Goal: Check status: Check status

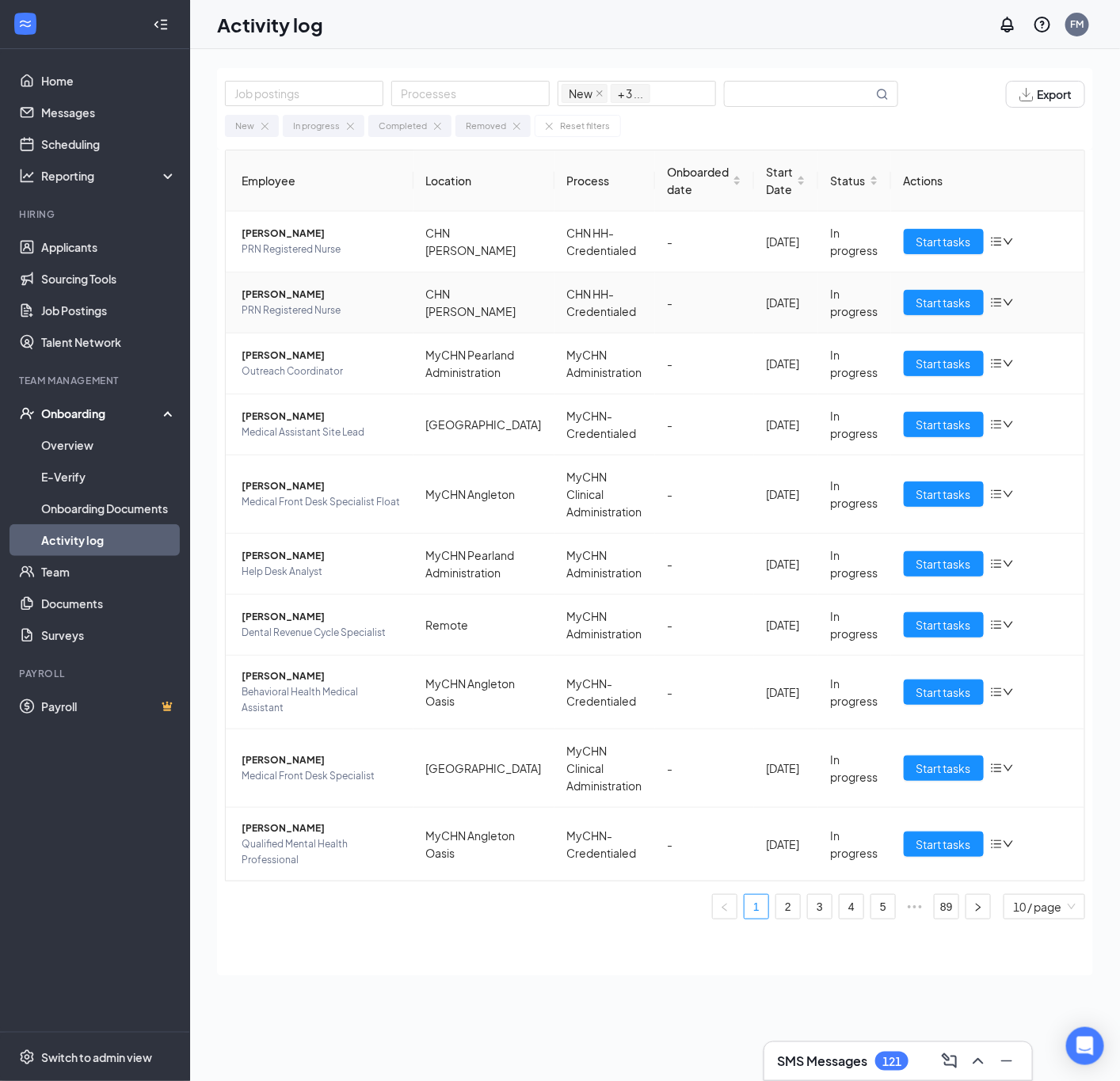
click at [279, 302] on span "[PERSON_NAME]" at bounding box center [321, 295] width 160 height 16
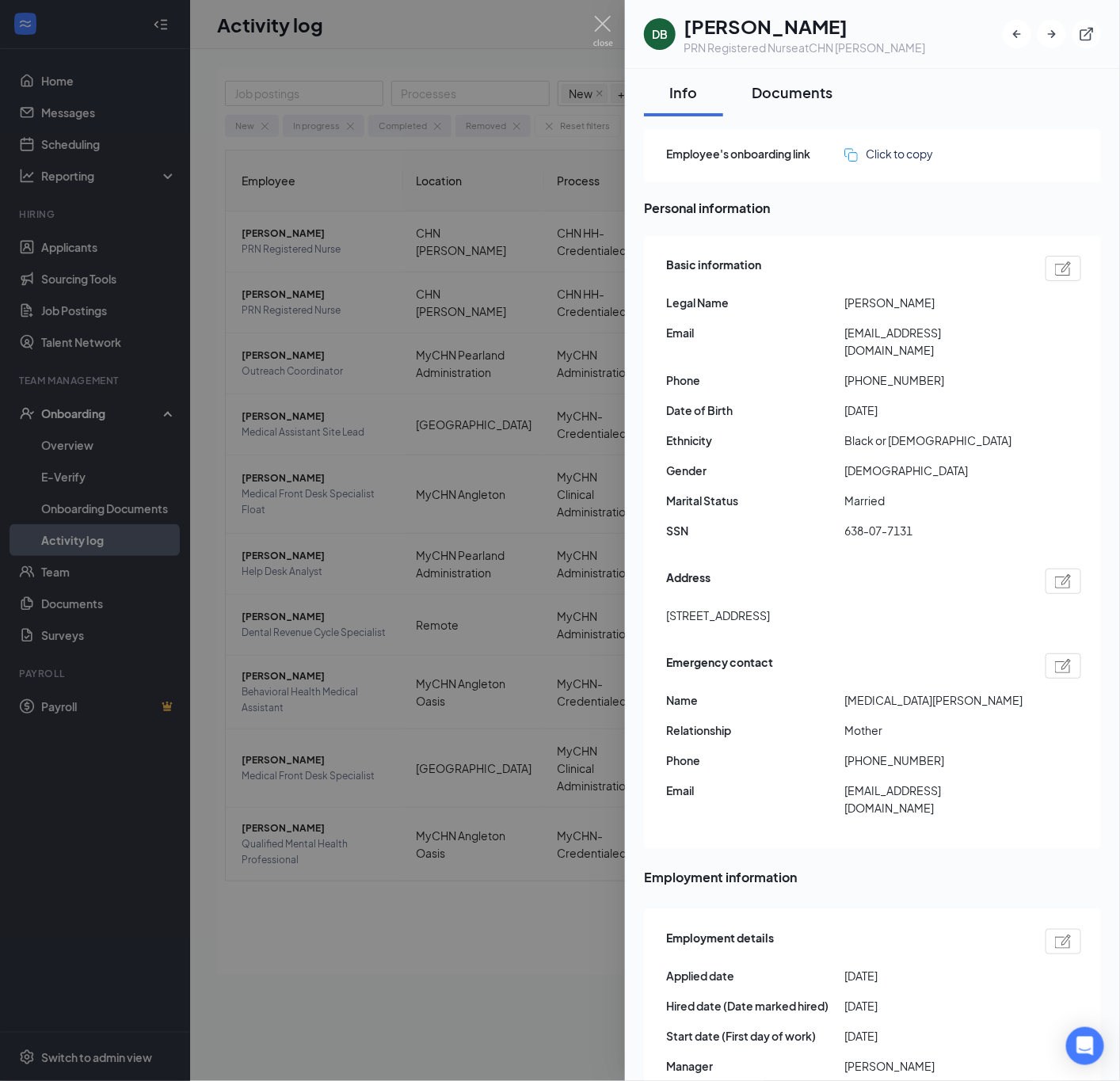
click at [804, 106] on button "Documents" at bounding box center [791, 93] width 112 height 47
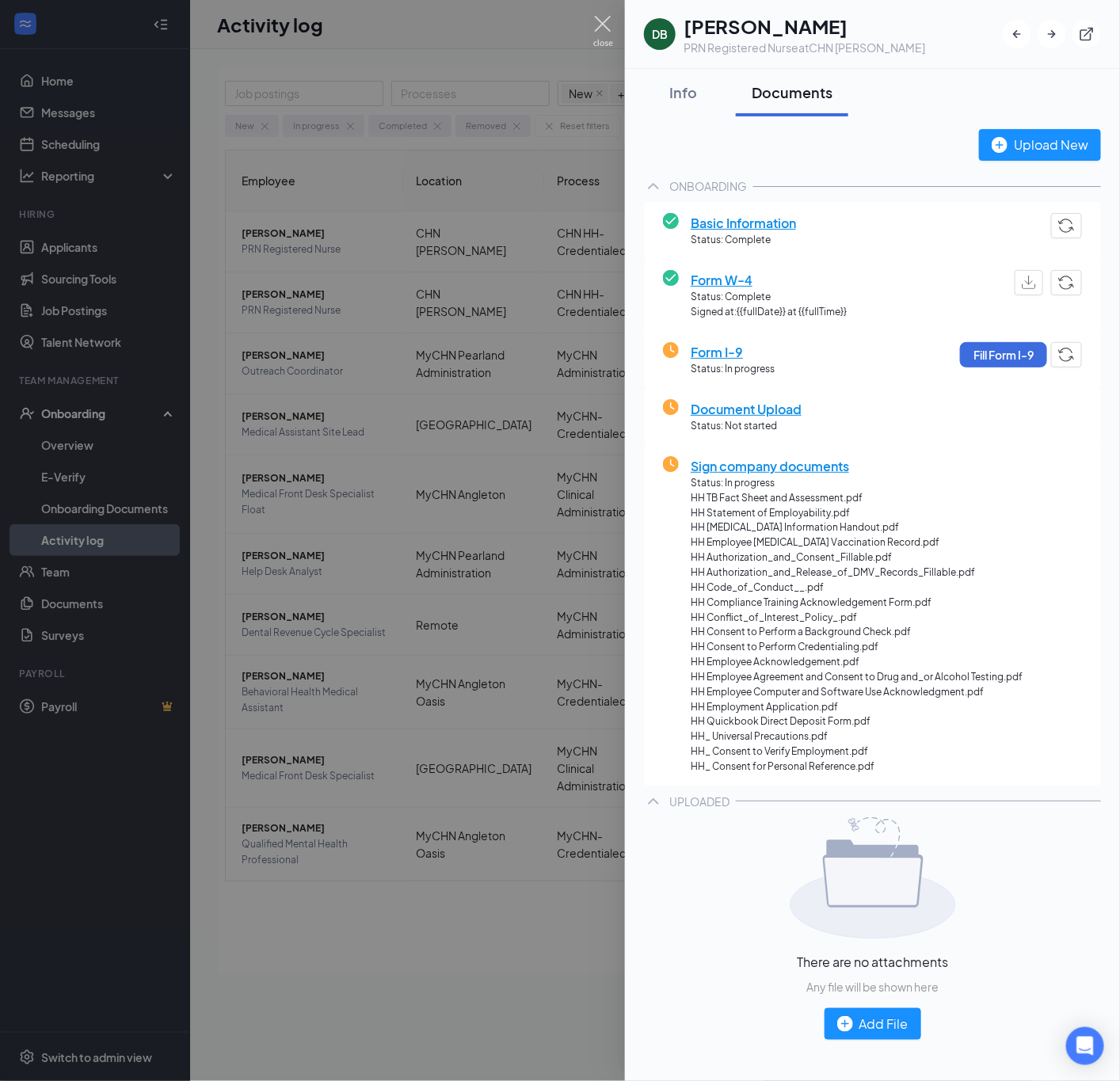
click at [608, 27] on img at bounding box center [602, 31] width 20 height 31
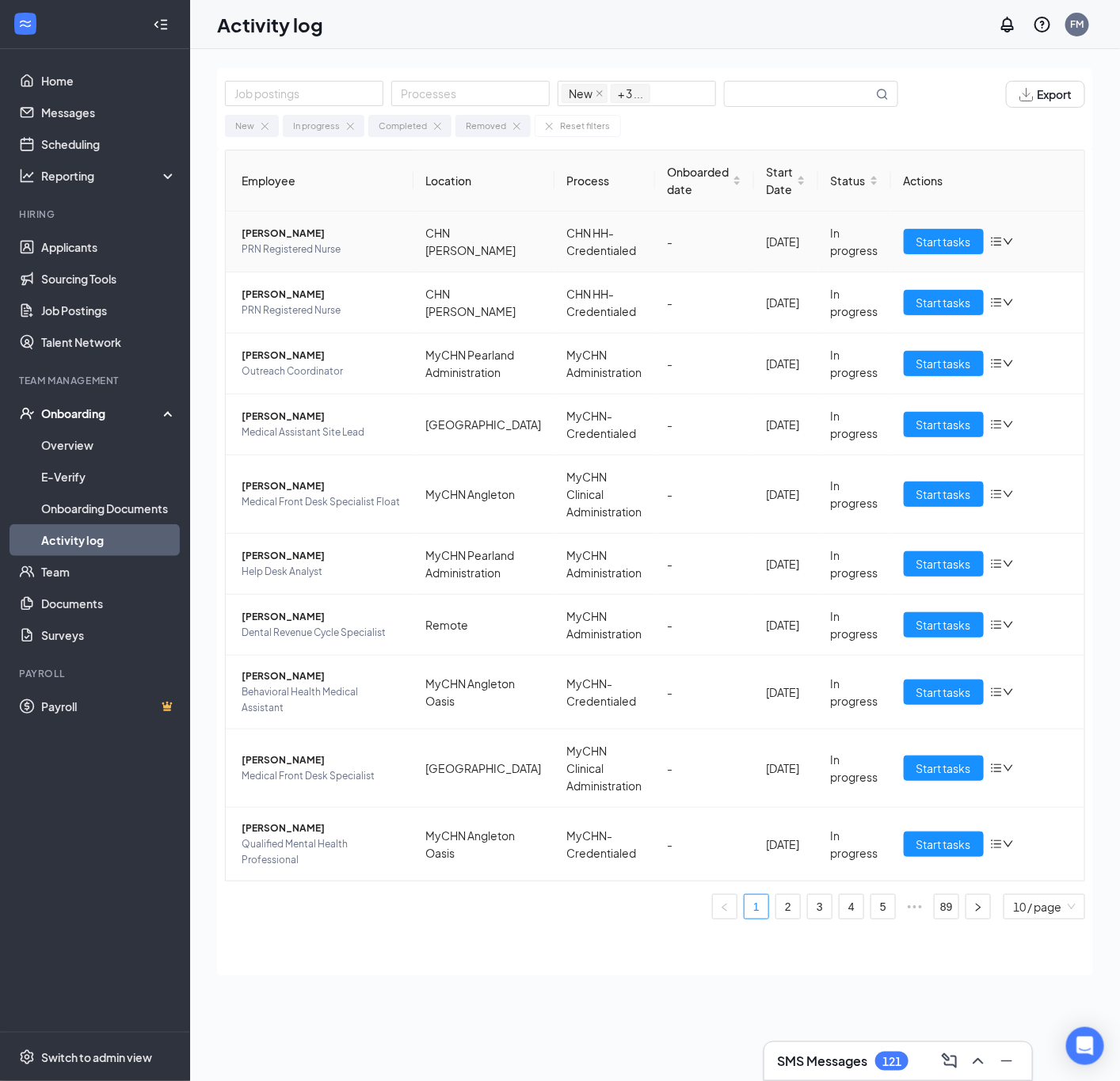
click at [278, 252] on span "PRN Registered Nurse" at bounding box center [321, 249] width 160 height 16
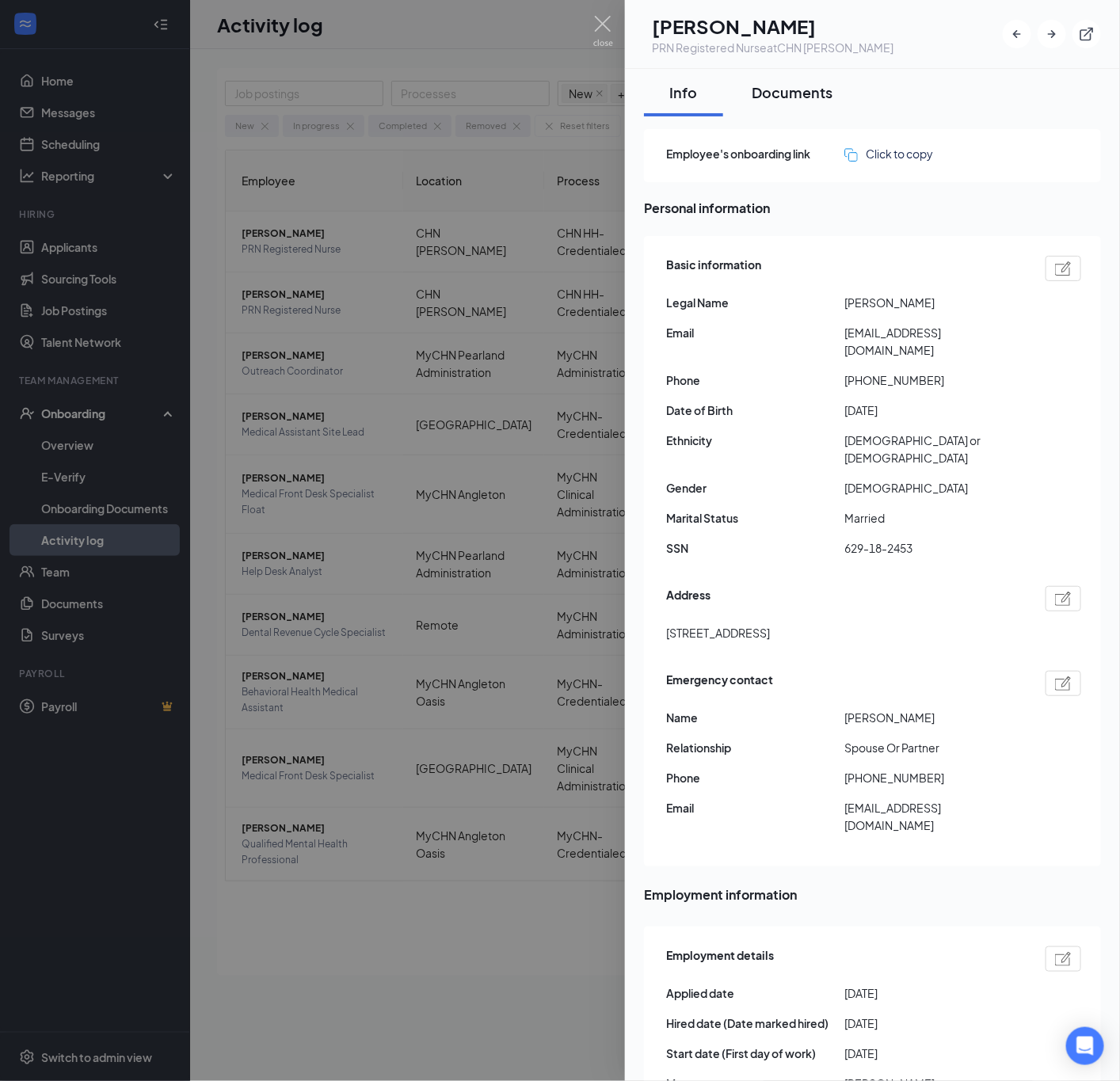
click at [796, 105] on button "Documents" at bounding box center [791, 93] width 112 height 47
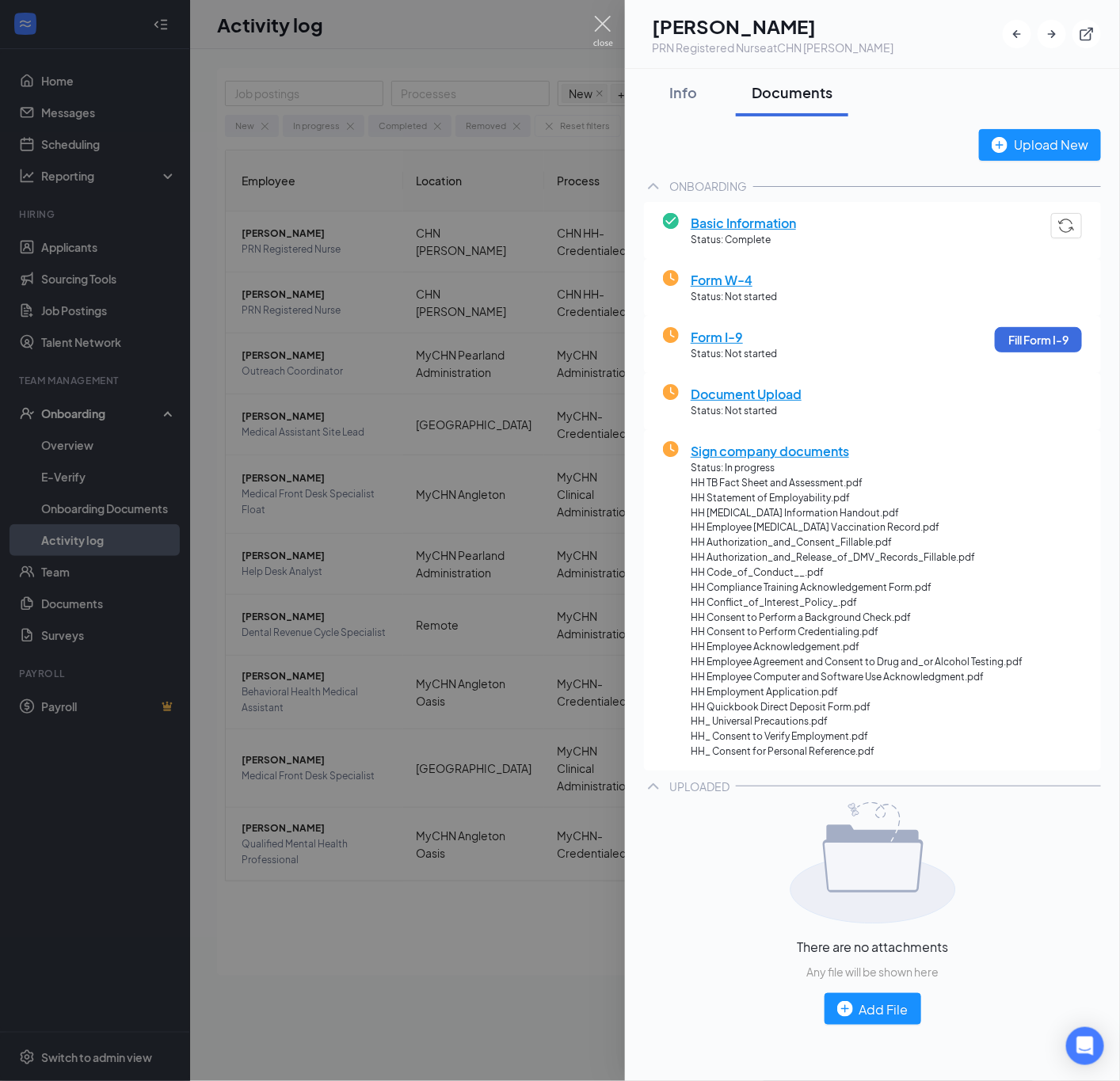
click at [609, 22] on img at bounding box center [602, 31] width 20 height 31
